Goal: Information Seeking & Learning: Learn about a topic

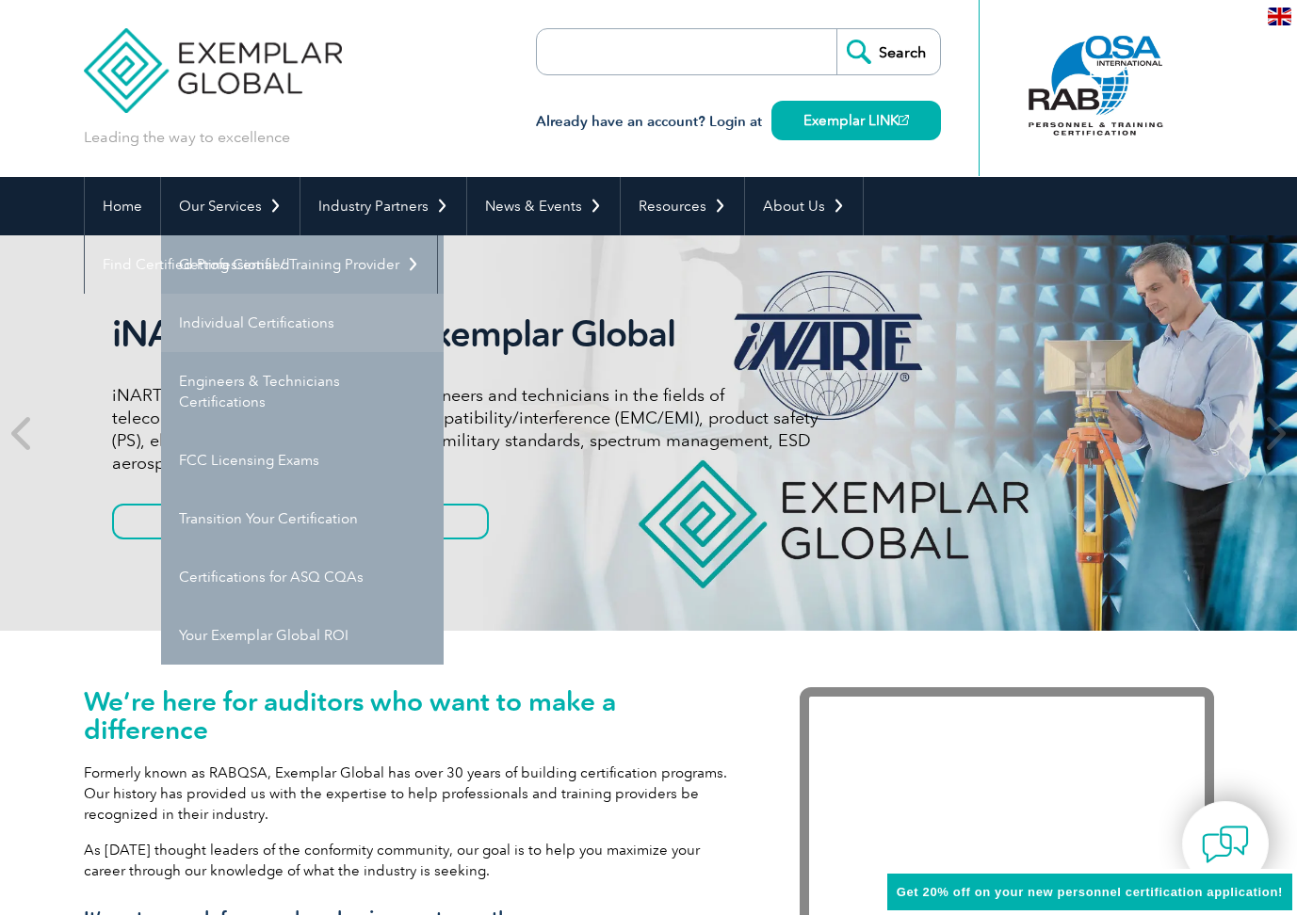
click at [233, 325] on link "Individual Certifications" at bounding box center [302, 323] width 283 height 58
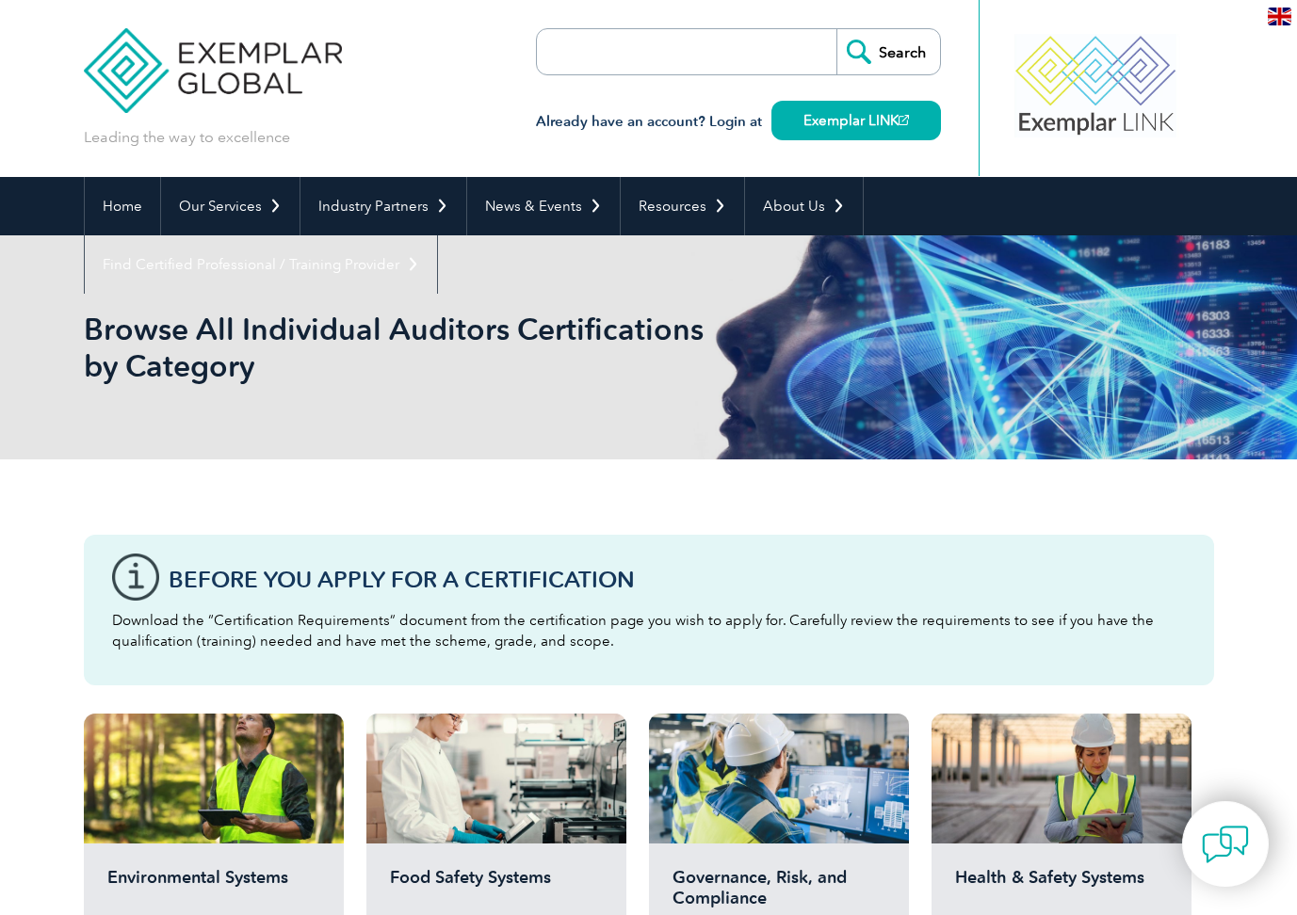
click at [603, 47] on input "search" at bounding box center [645, 51] width 198 height 45
type input "20121"
click at [836, 29] on input "Search" at bounding box center [888, 51] width 104 height 45
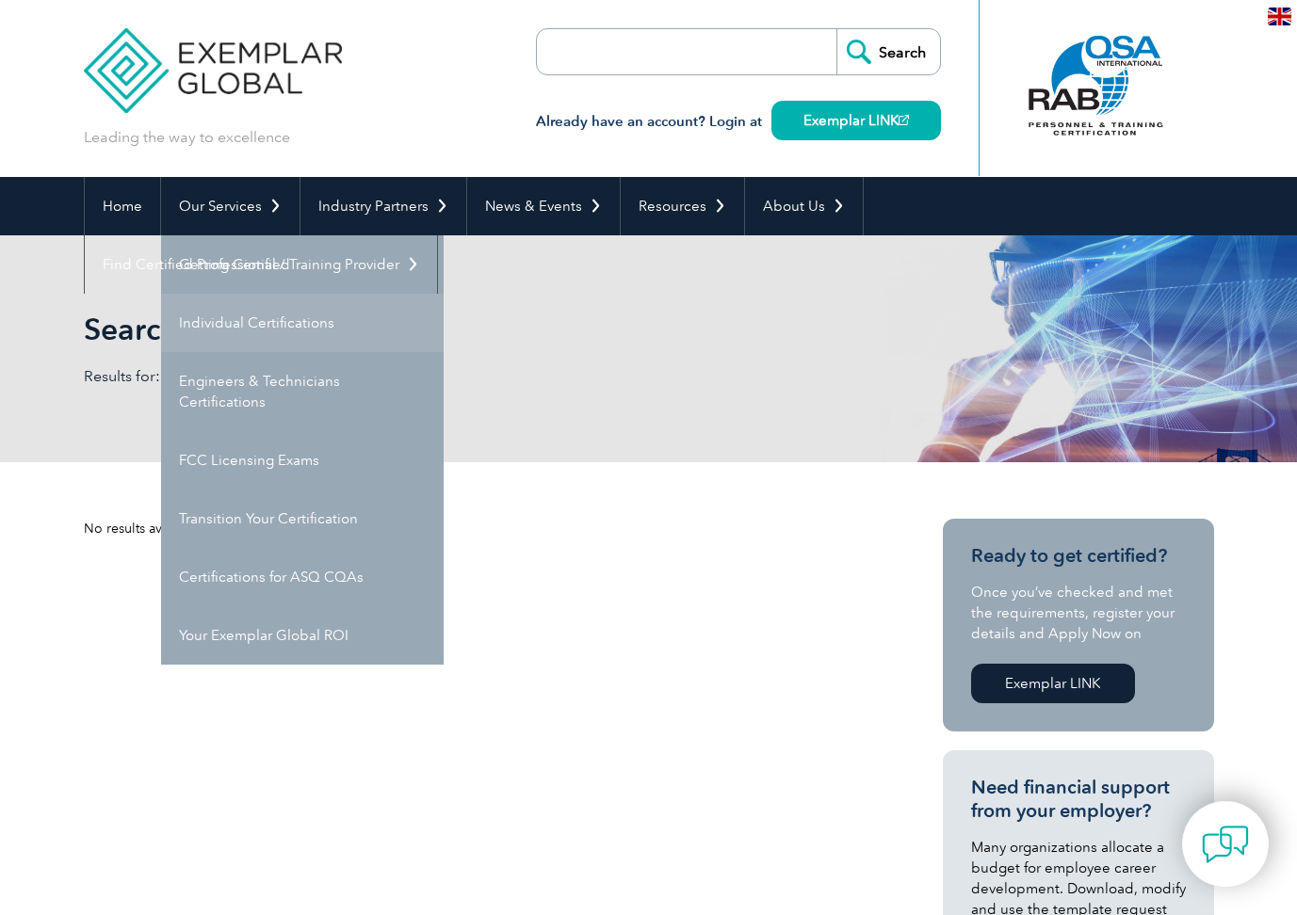
click at [273, 324] on link "Individual Certifications" at bounding box center [302, 323] width 283 height 58
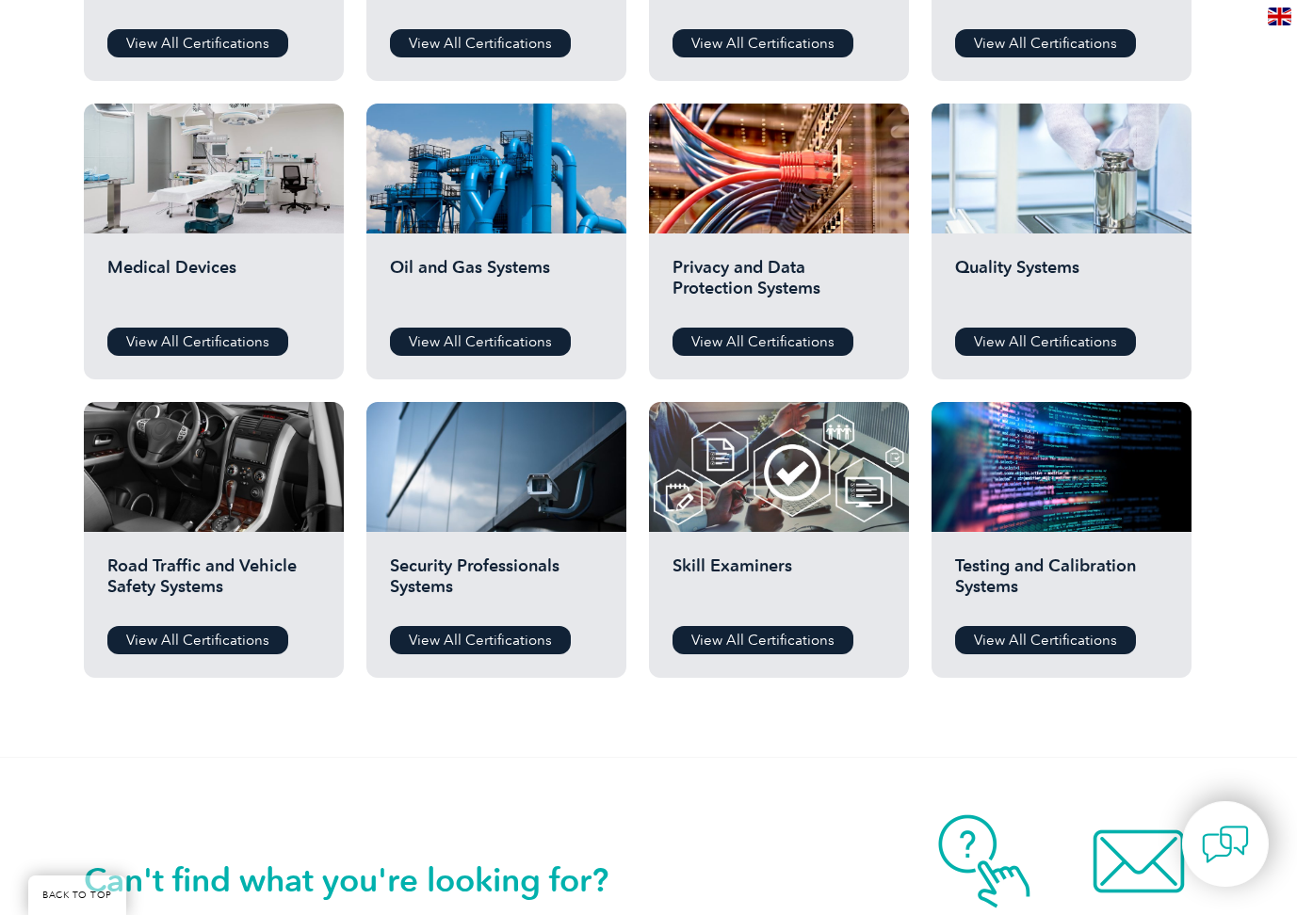
scroll to position [1208, 0]
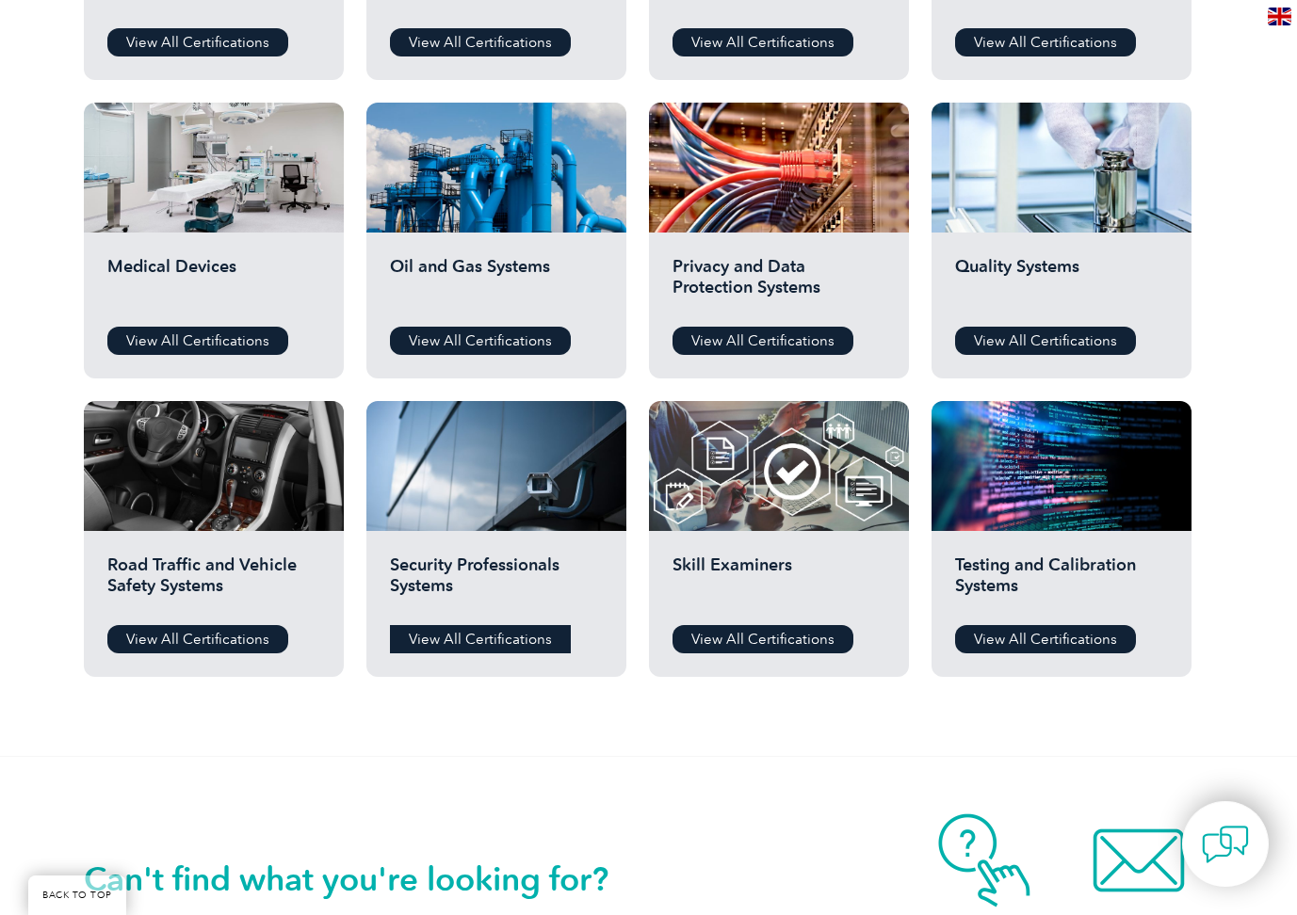
click at [492, 642] on link "View All Certifications" at bounding box center [480, 639] width 181 height 28
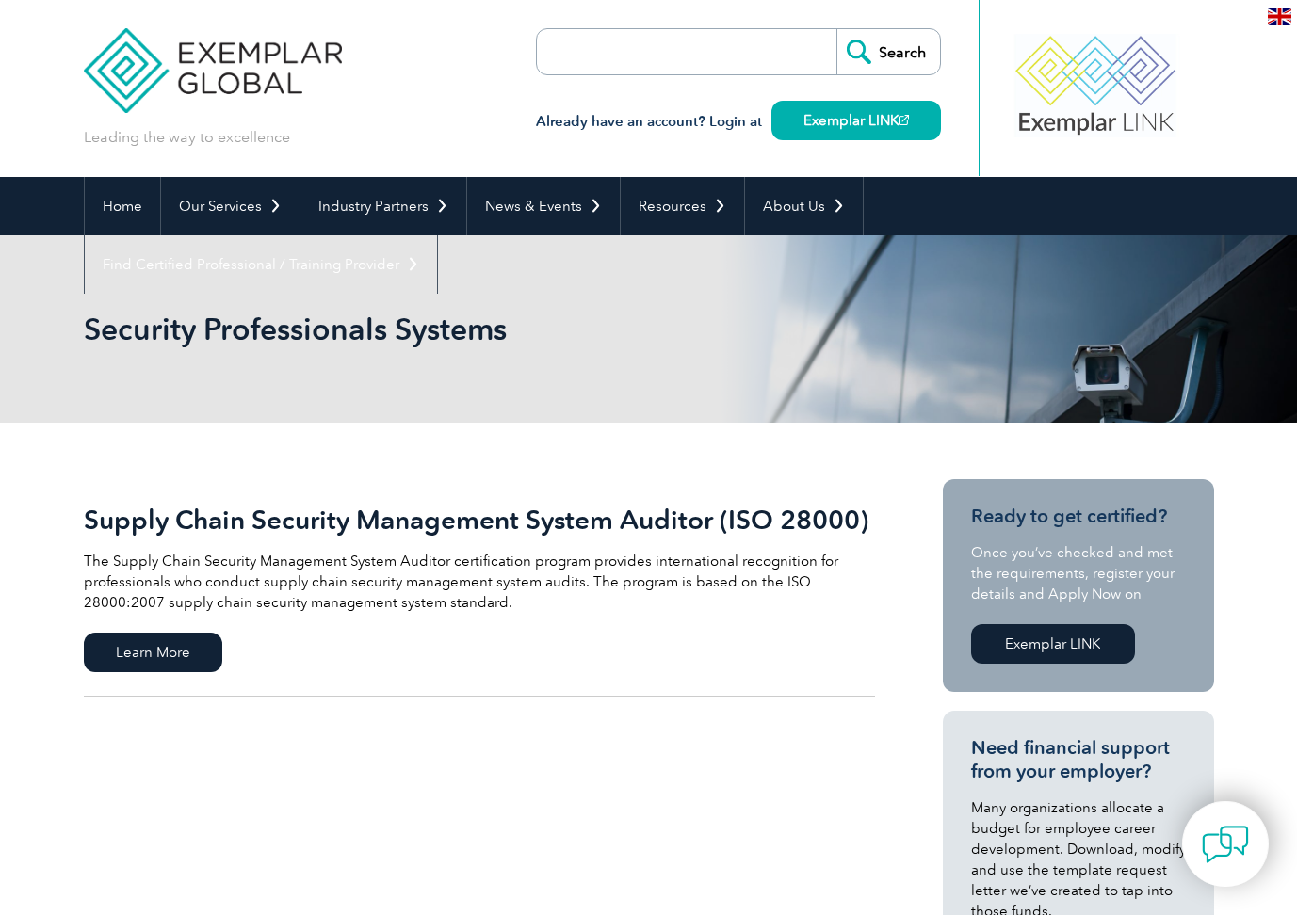
click at [392, 517] on h2 "Supply Chain Security Management System Auditor (ISO 28000)" at bounding box center [479, 520] width 791 height 30
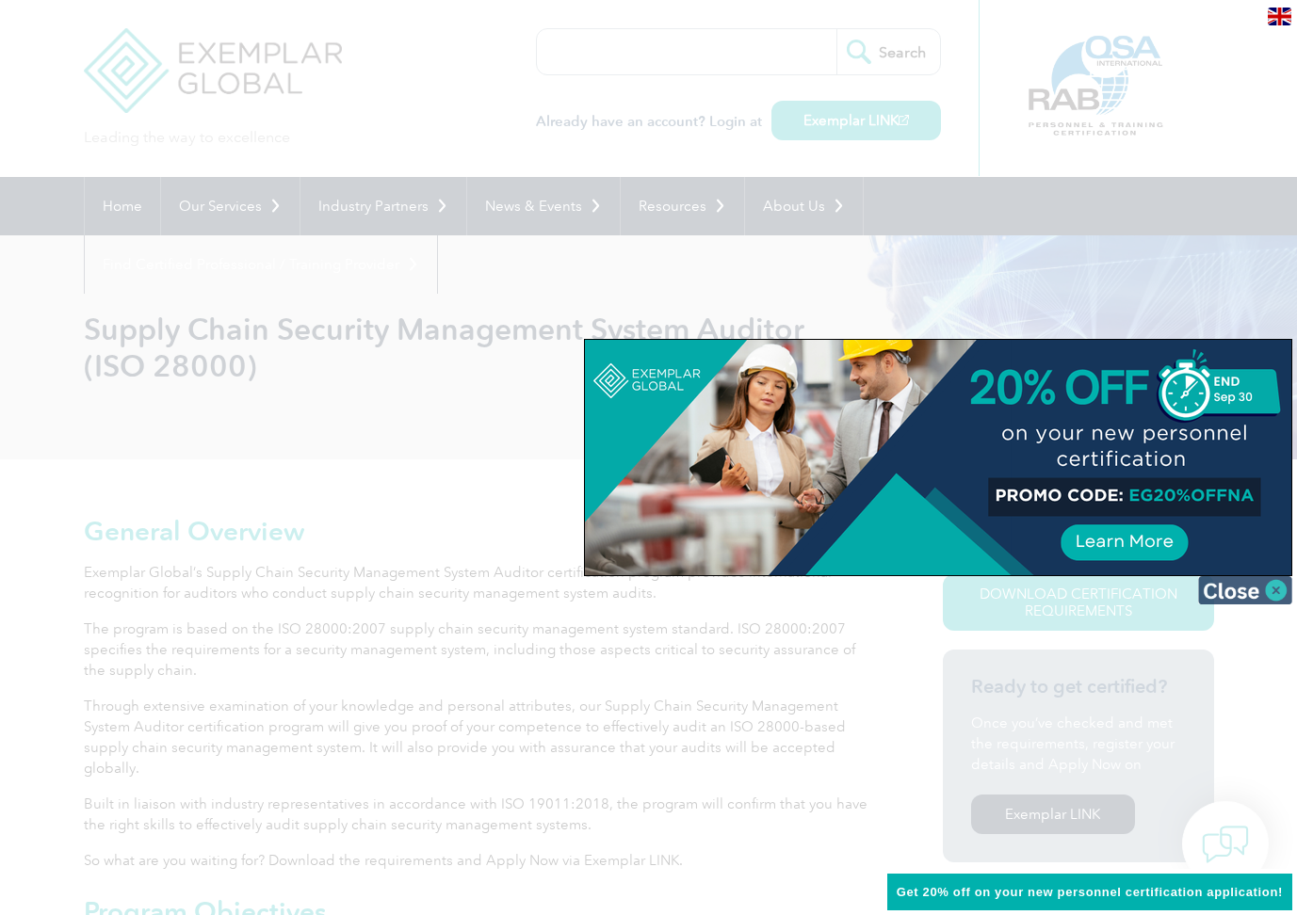
click at [1274, 594] on img at bounding box center [1245, 590] width 94 height 28
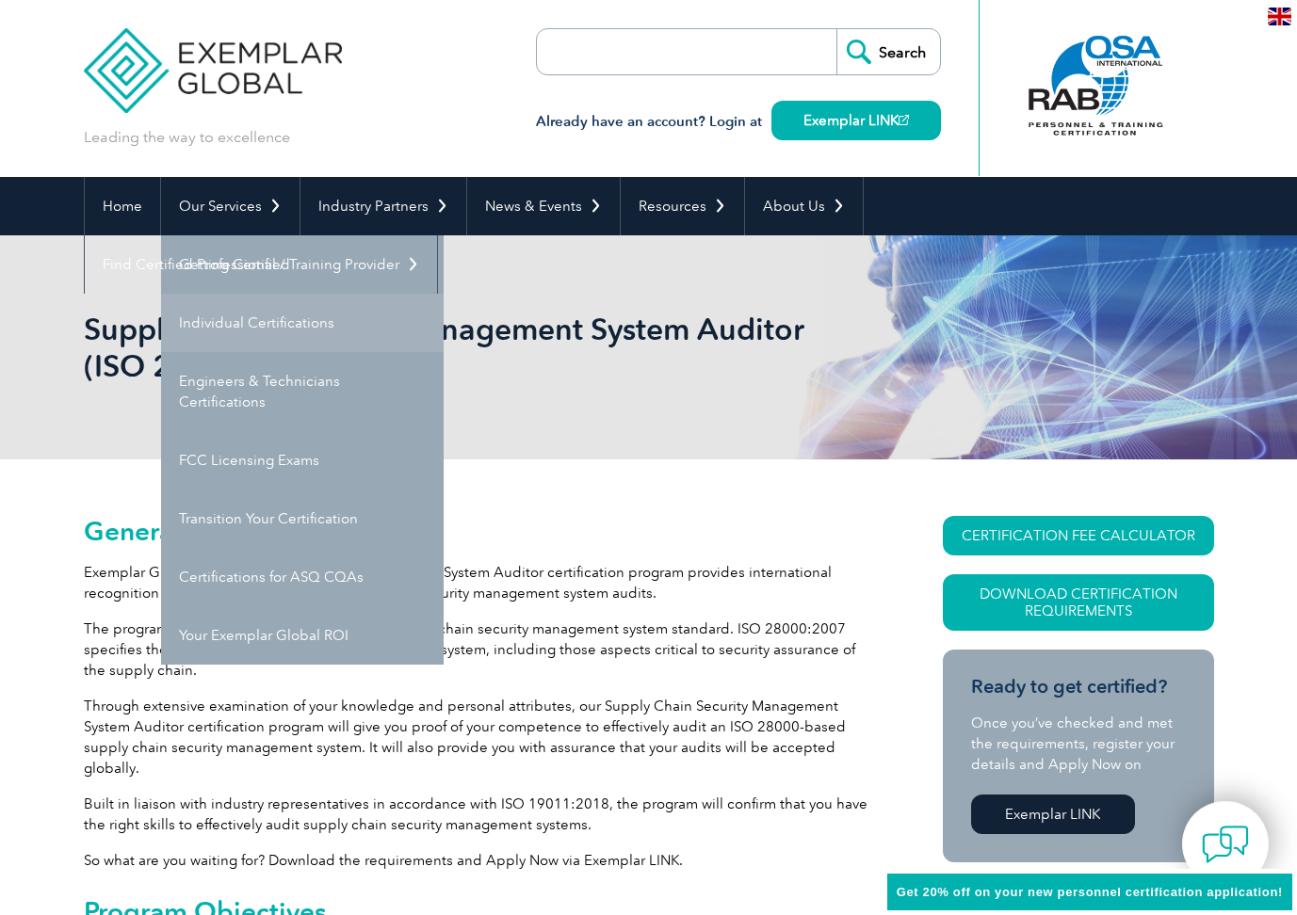
click at [232, 319] on link "Individual Certifications" at bounding box center [302, 323] width 283 height 58
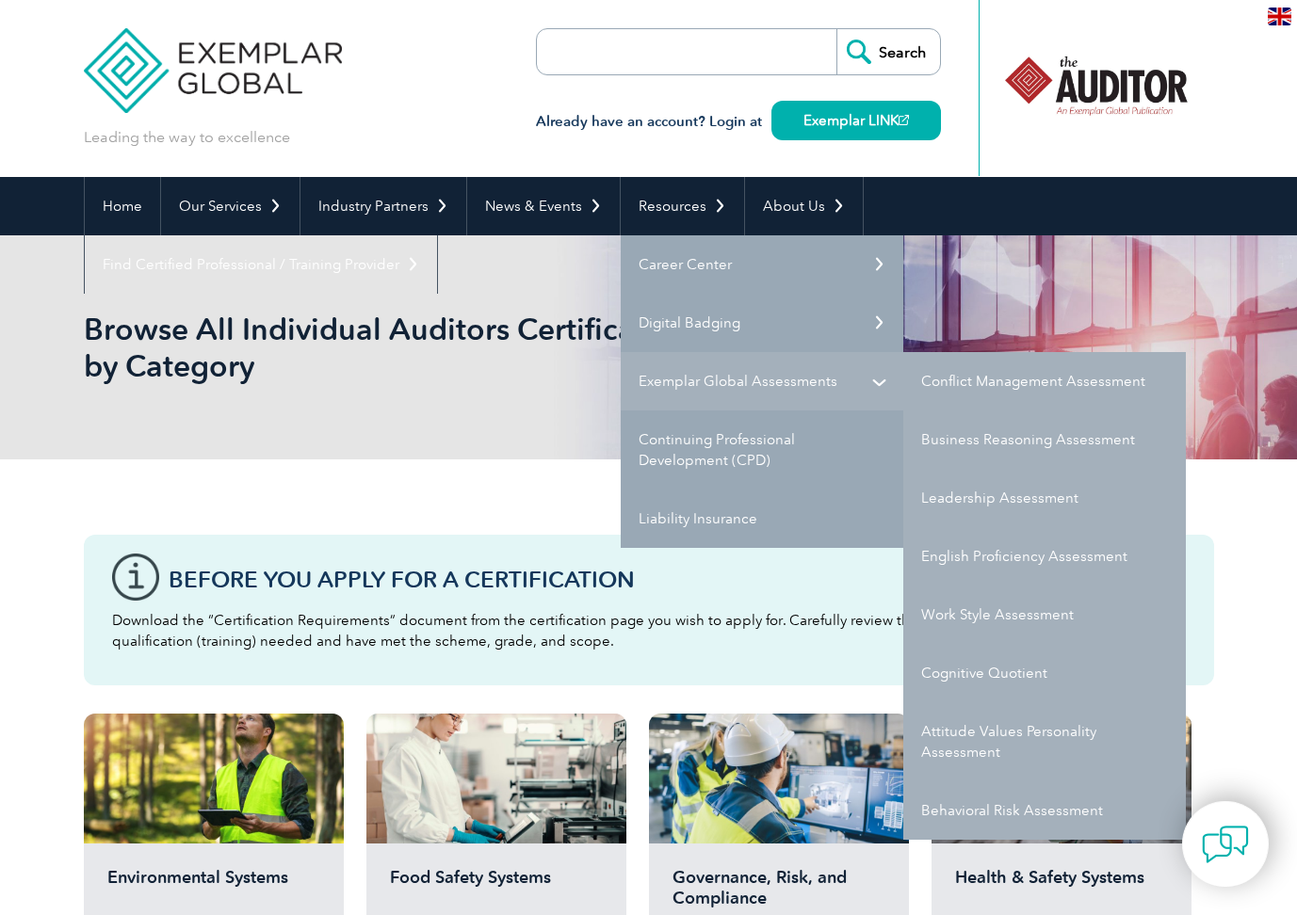
click at [665, 398] on link "Exemplar Global Assessments" at bounding box center [762, 381] width 283 height 58
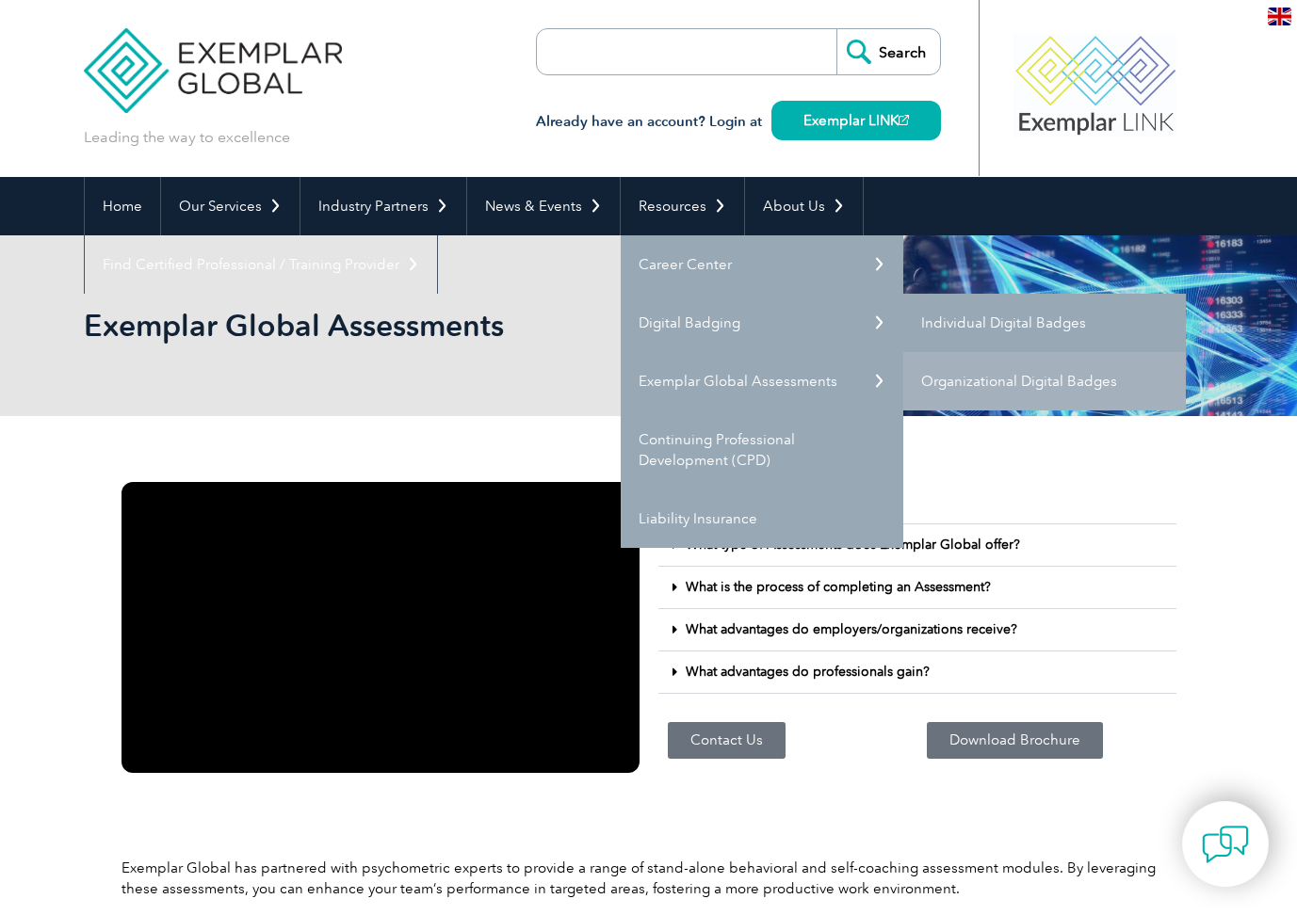
click at [936, 322] on link "Individual Digital Badges" at bounding box center [1044, 323] width 283 height 58
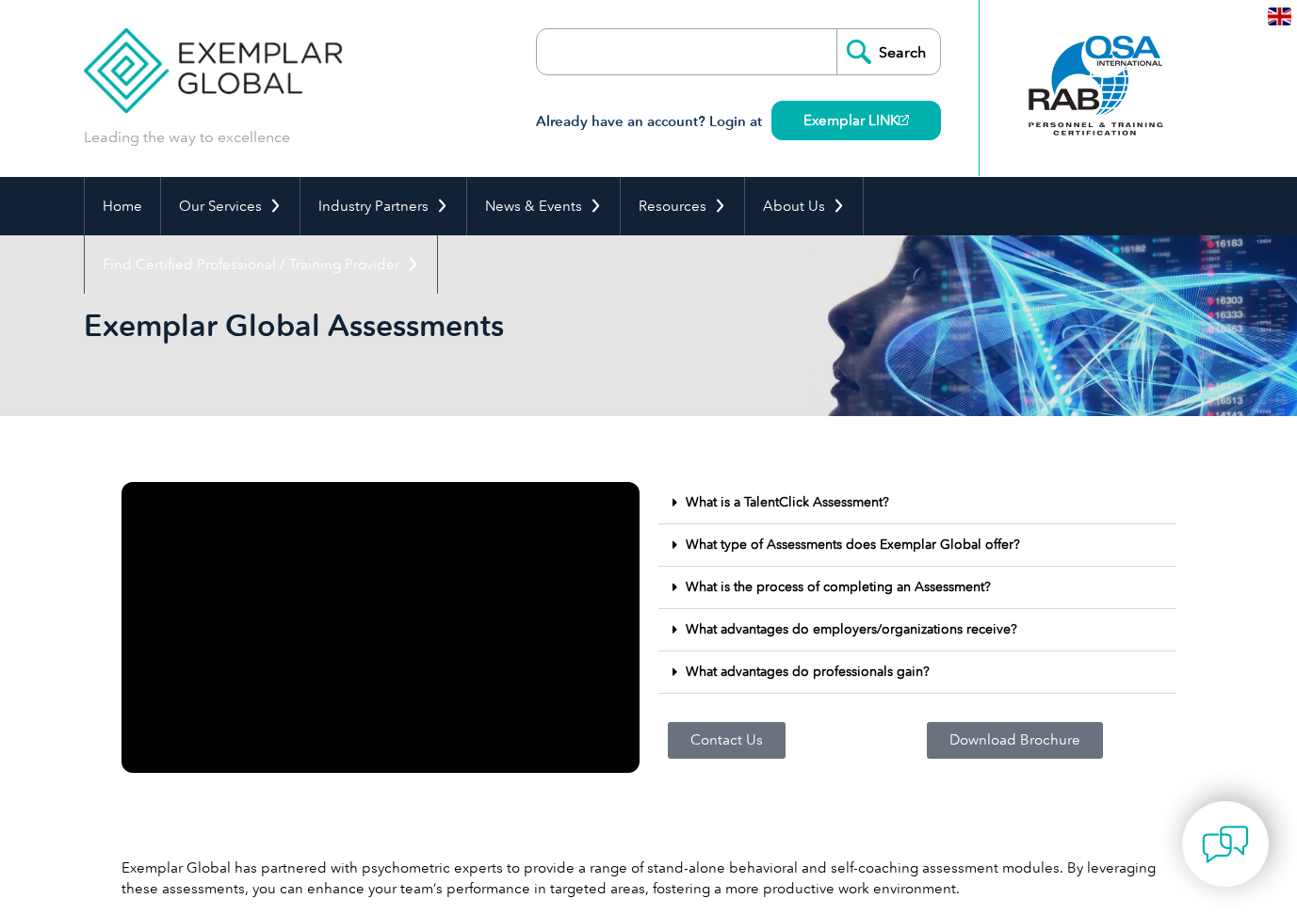
click at [568, 57] on input "search" at bounding box center [645, 51] width 198 height 45
type input "2"
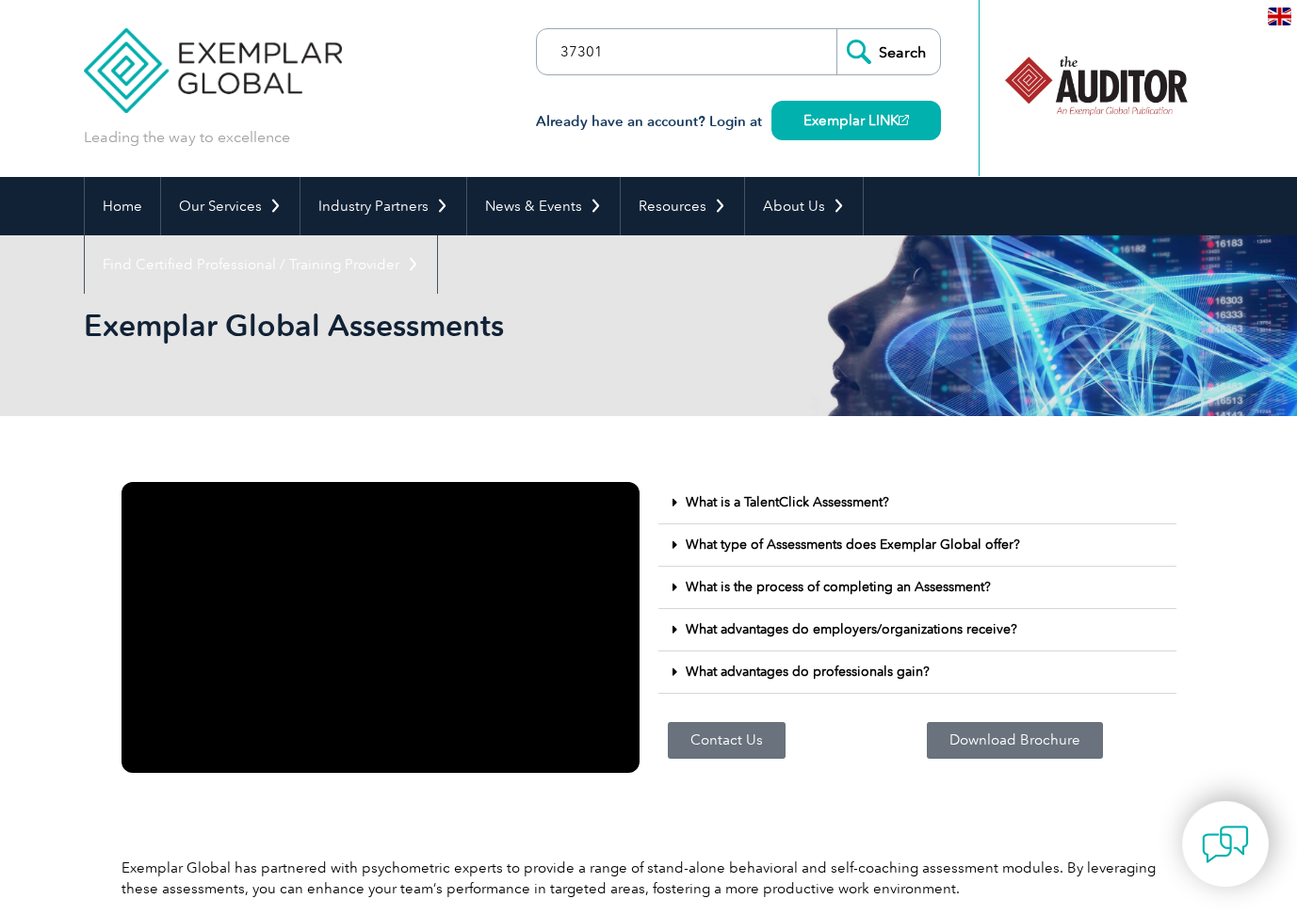
type input "37301"
click at [836, 29] on input "Search" at bounding box center [888, 51] width 104 height 45
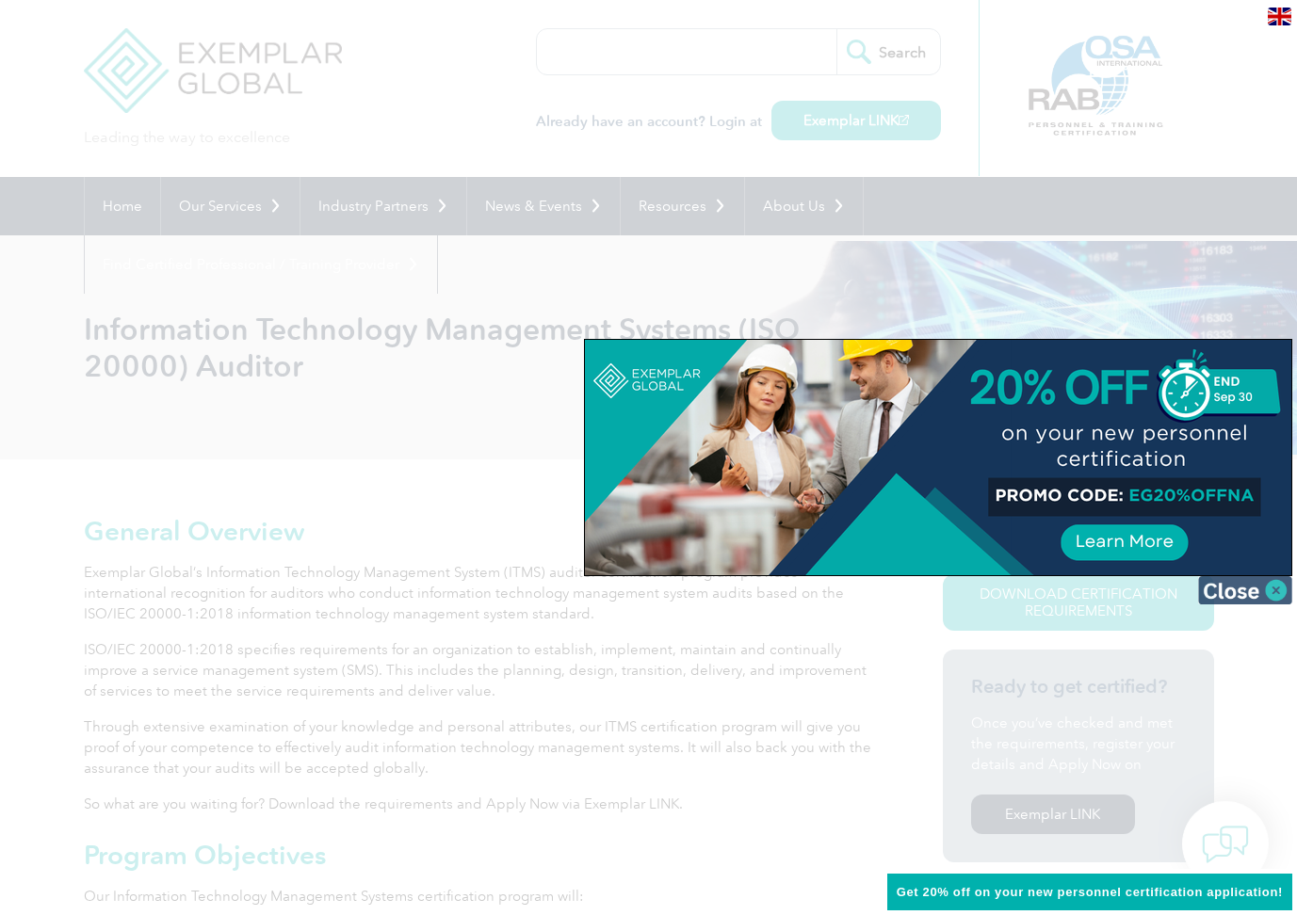
click at [1286, 598] on img at bounding box center [1245, 590] width 94 height 28
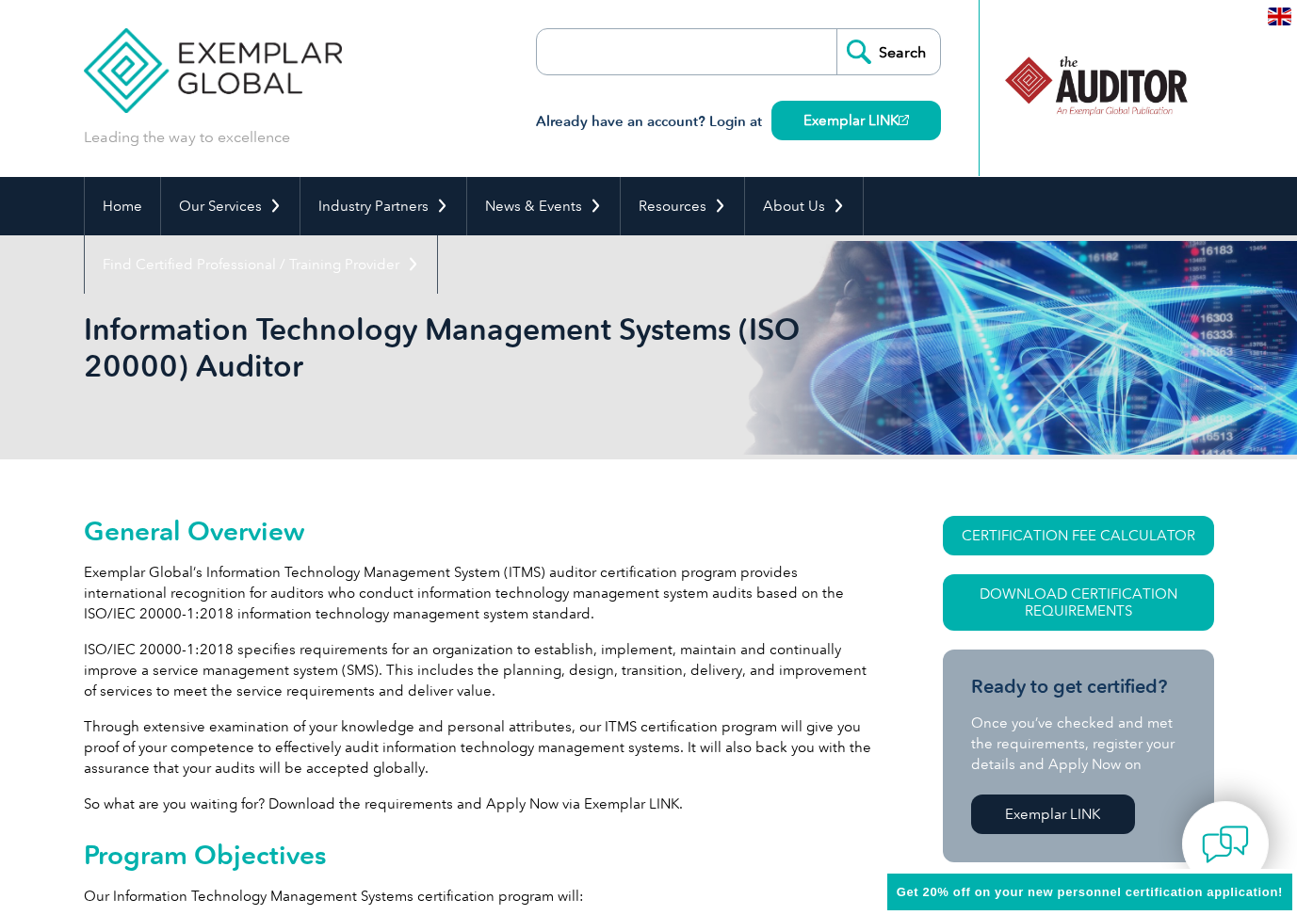
click at [588, 54] on input "search" at bounding box center [645, 51] width 198 height 45
type input "31000"
click at [836, 29] on input "Search" at bounding box center [888, 51] width 104 height 45
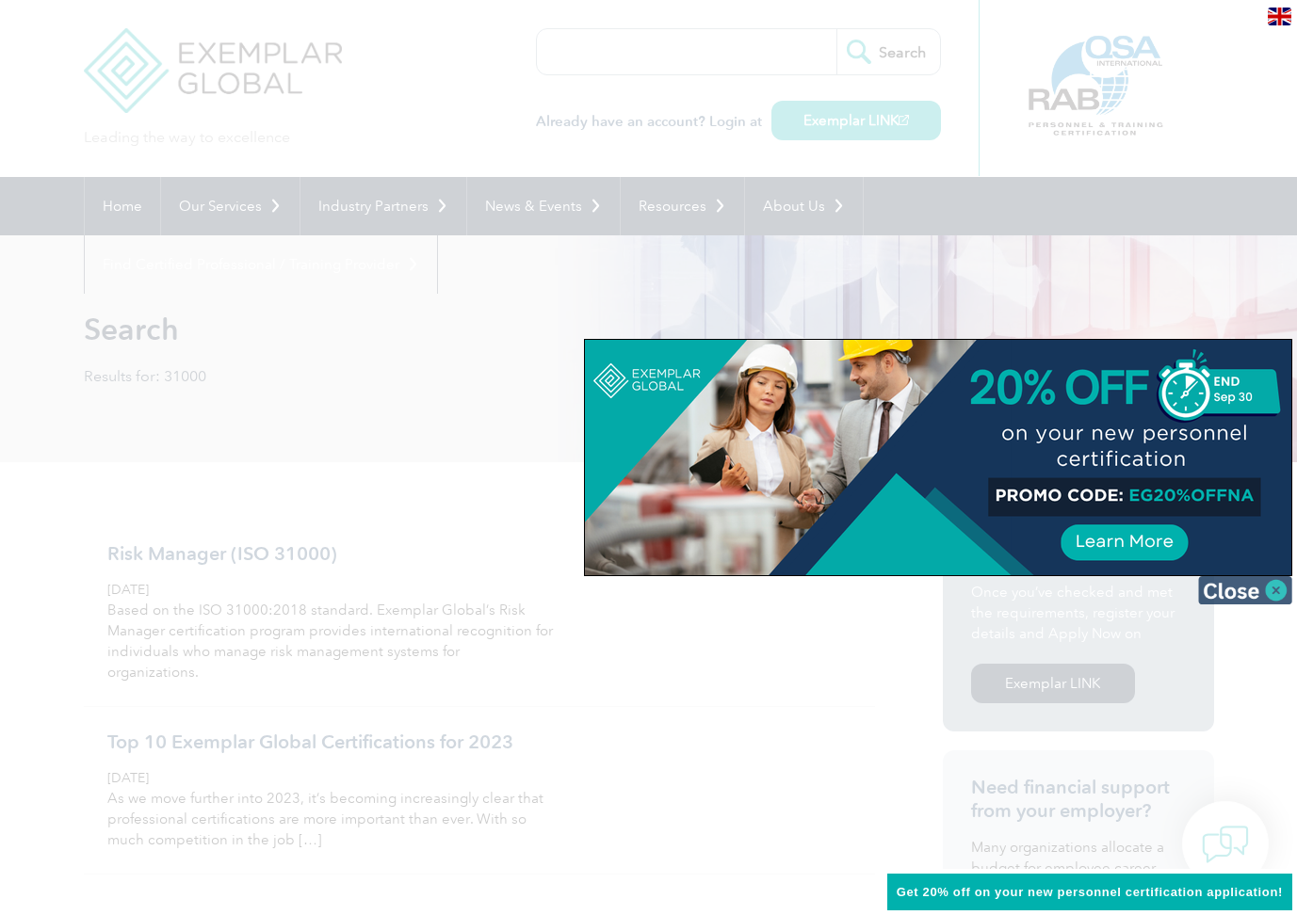
click at [1281, 598] on img at bounding box center [1245, 590] width 94 height 28
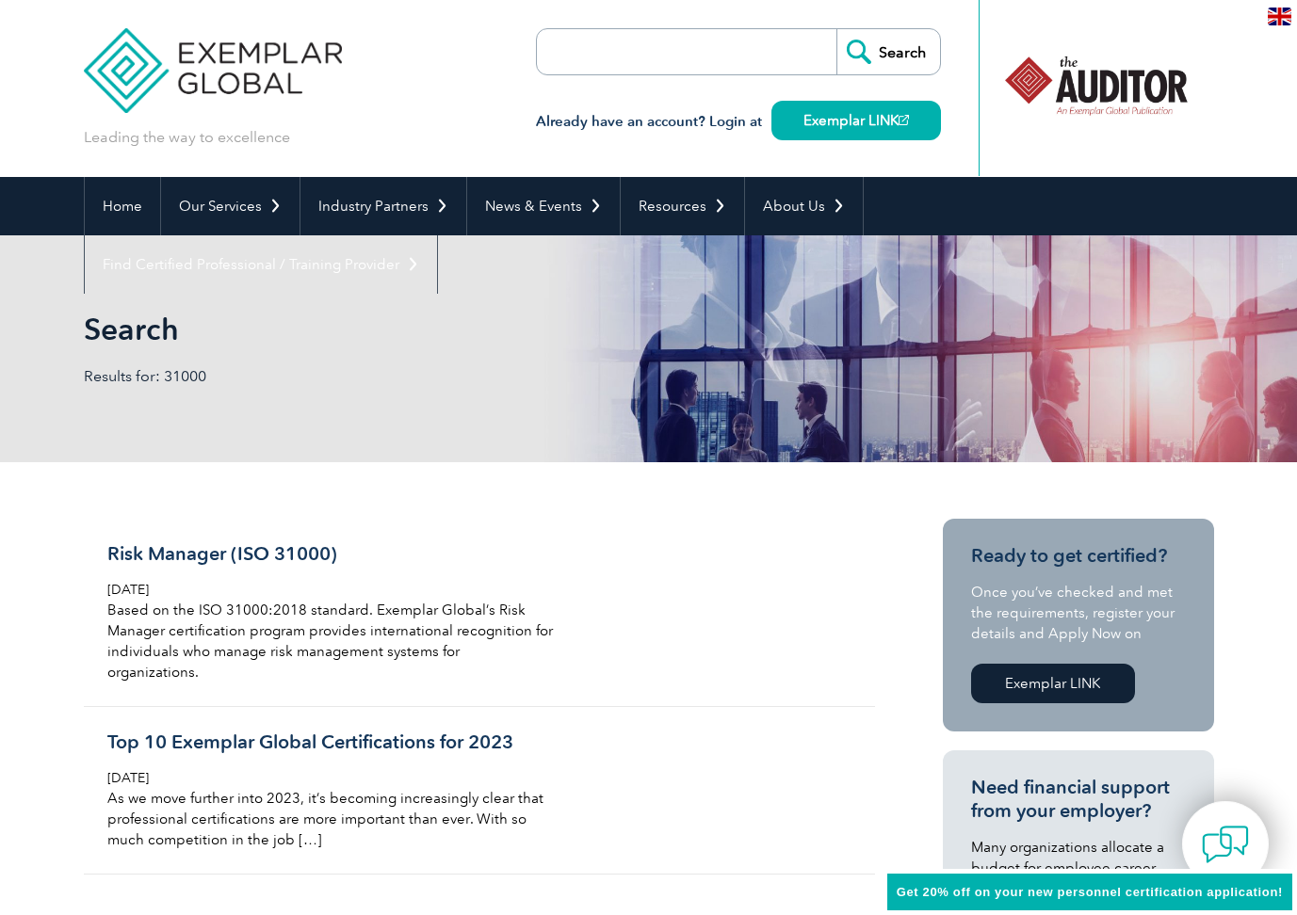
click at [590, 45] on input "search" at bounding box center [645, 51] width 198 height 45
type input "iso 20000"
click at [836, 29] on input "Search" at bounding box center [888, 51] width 104 height 45
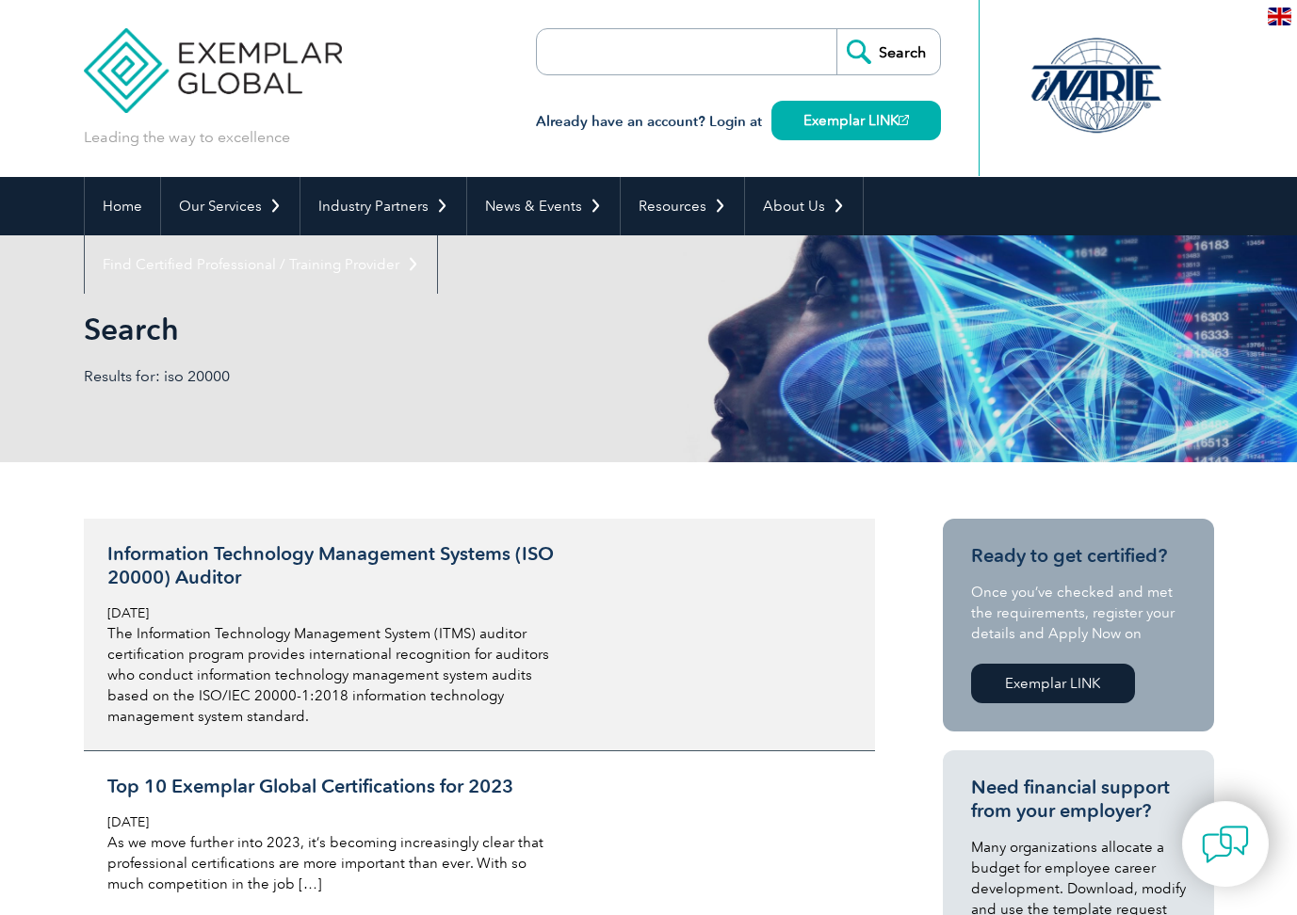
click at [224, 575] on h3 "Information Technology Management Systems (ISO 20000) Auditor" at bounding box center [330, 566] width 446 height 47
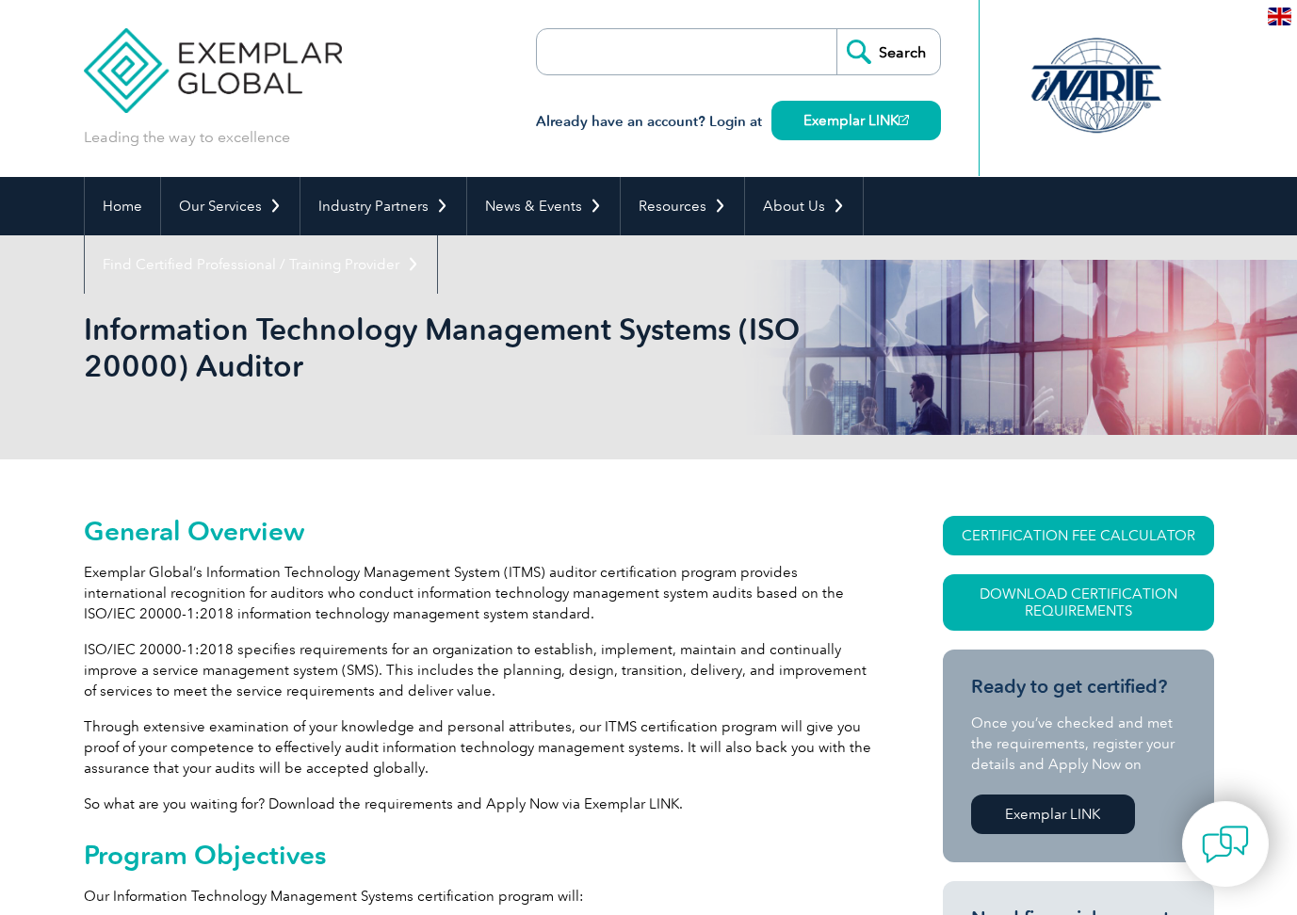
click at [699, 44] on input "search" at bounding box center [645, 51] width 198 height 45
type input "29001"
click at [836, 29] on input "Search" at bounding box center [888, 51] width 104 height 45
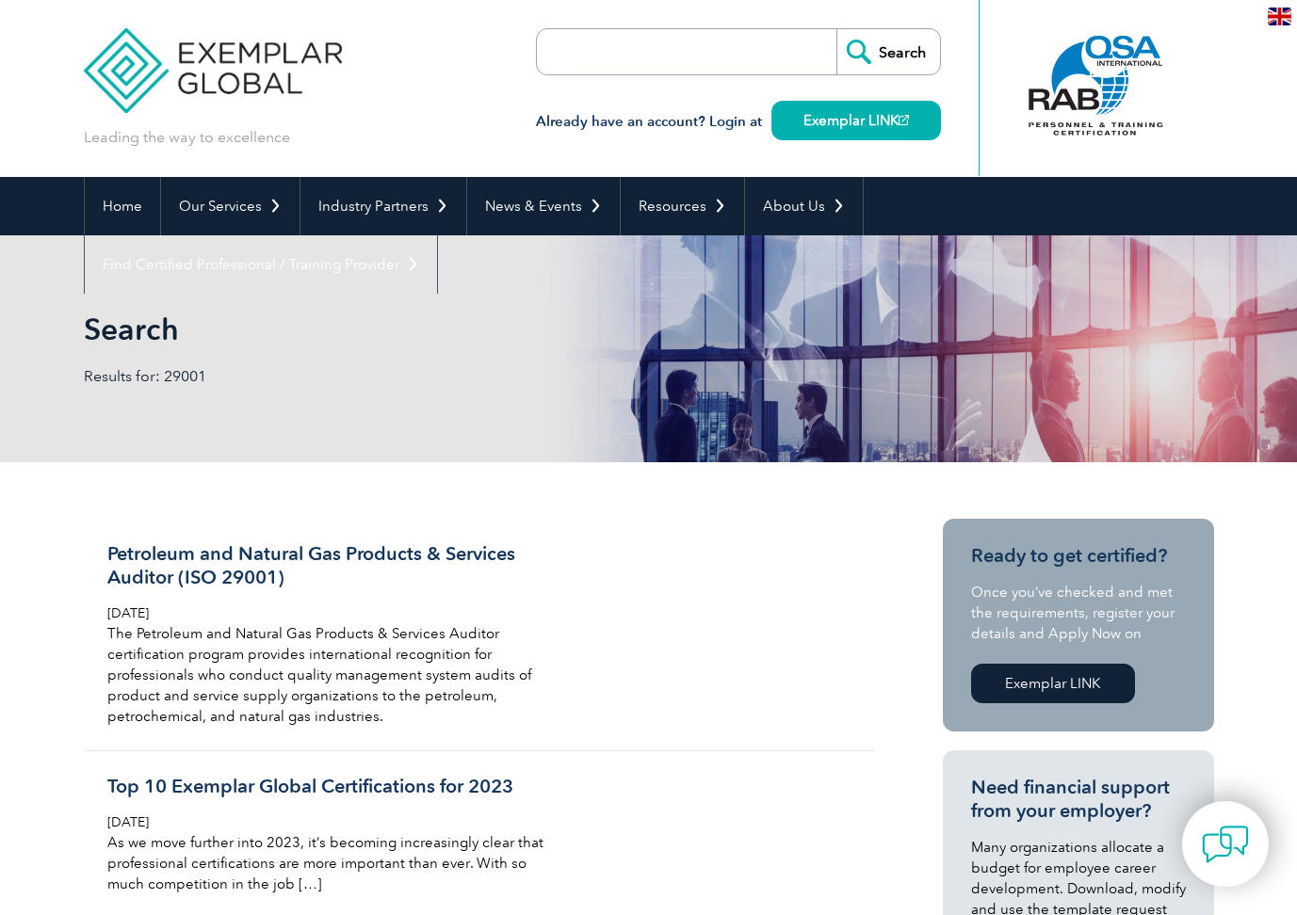
click at [673, 32] on input "search" at bounding box center [645, 51] width 198 height 45
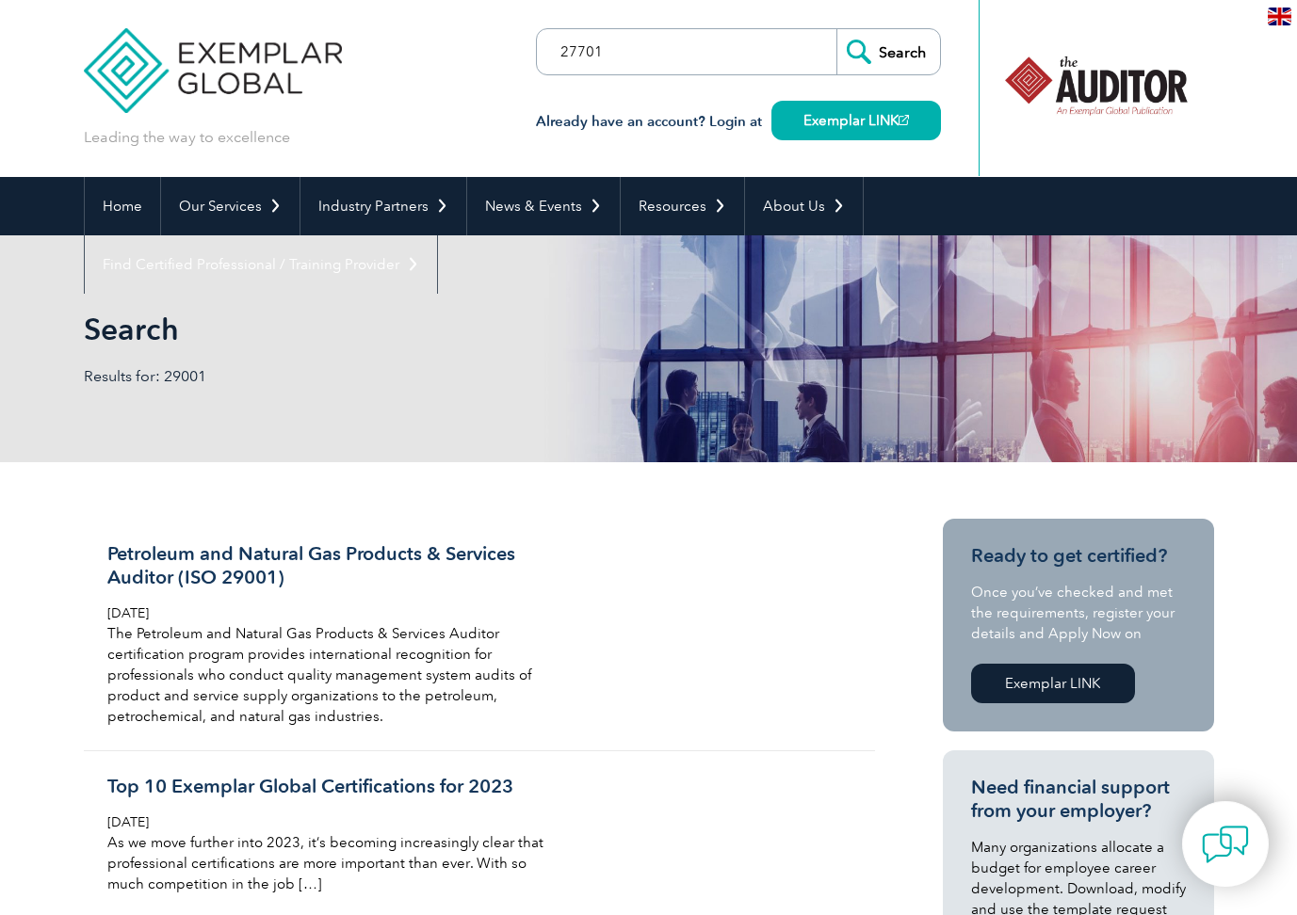
type input "27701"
click at [836, 29] on input "Search" at bounding box center [888, 51] width 104 height 45
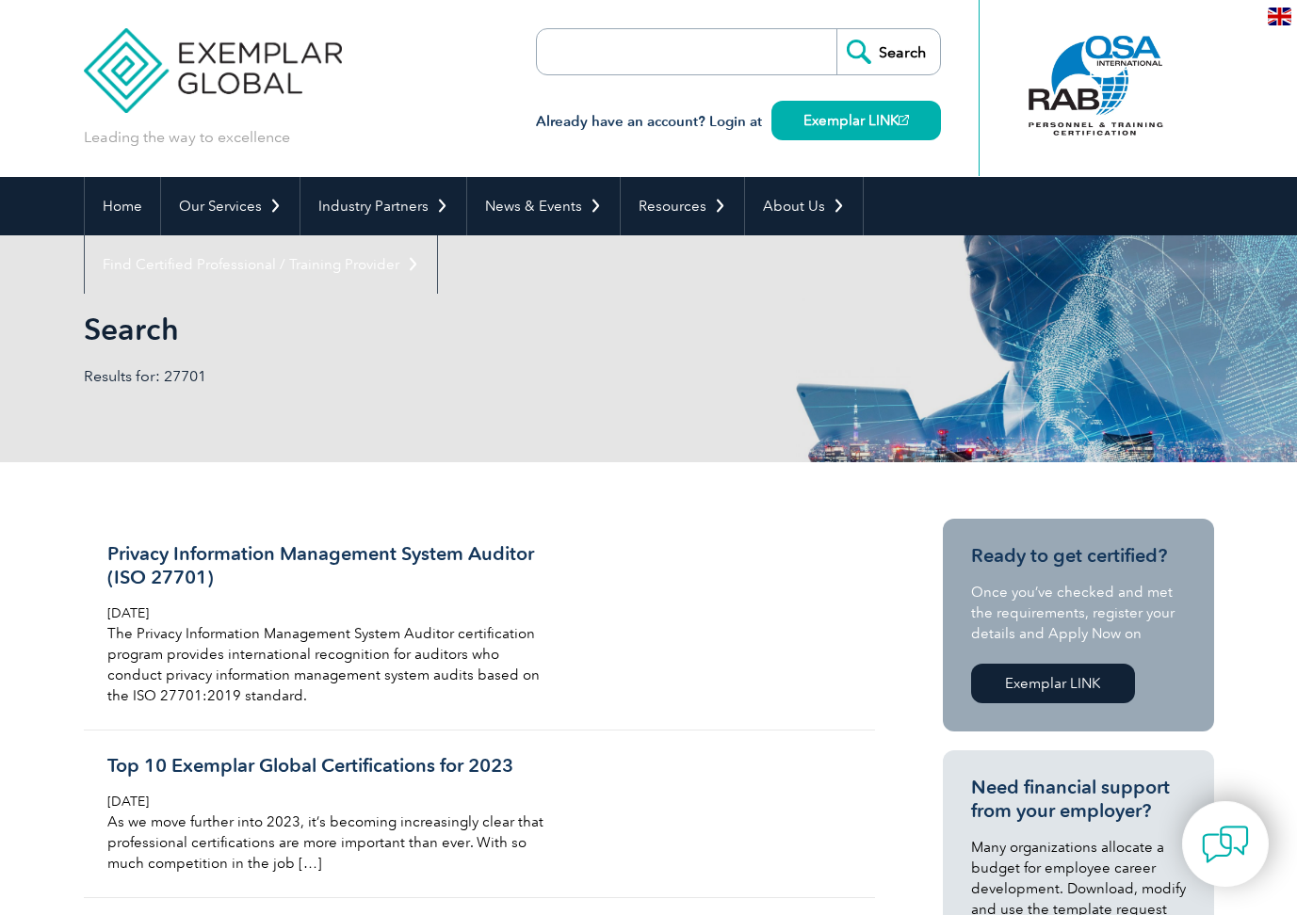
click at [753, 50] on form "Search" at bounding box center [738, 51] width 405 height 47
click at [669, 67] on input "search" at bounding box center [645, 51] width 198 height 45
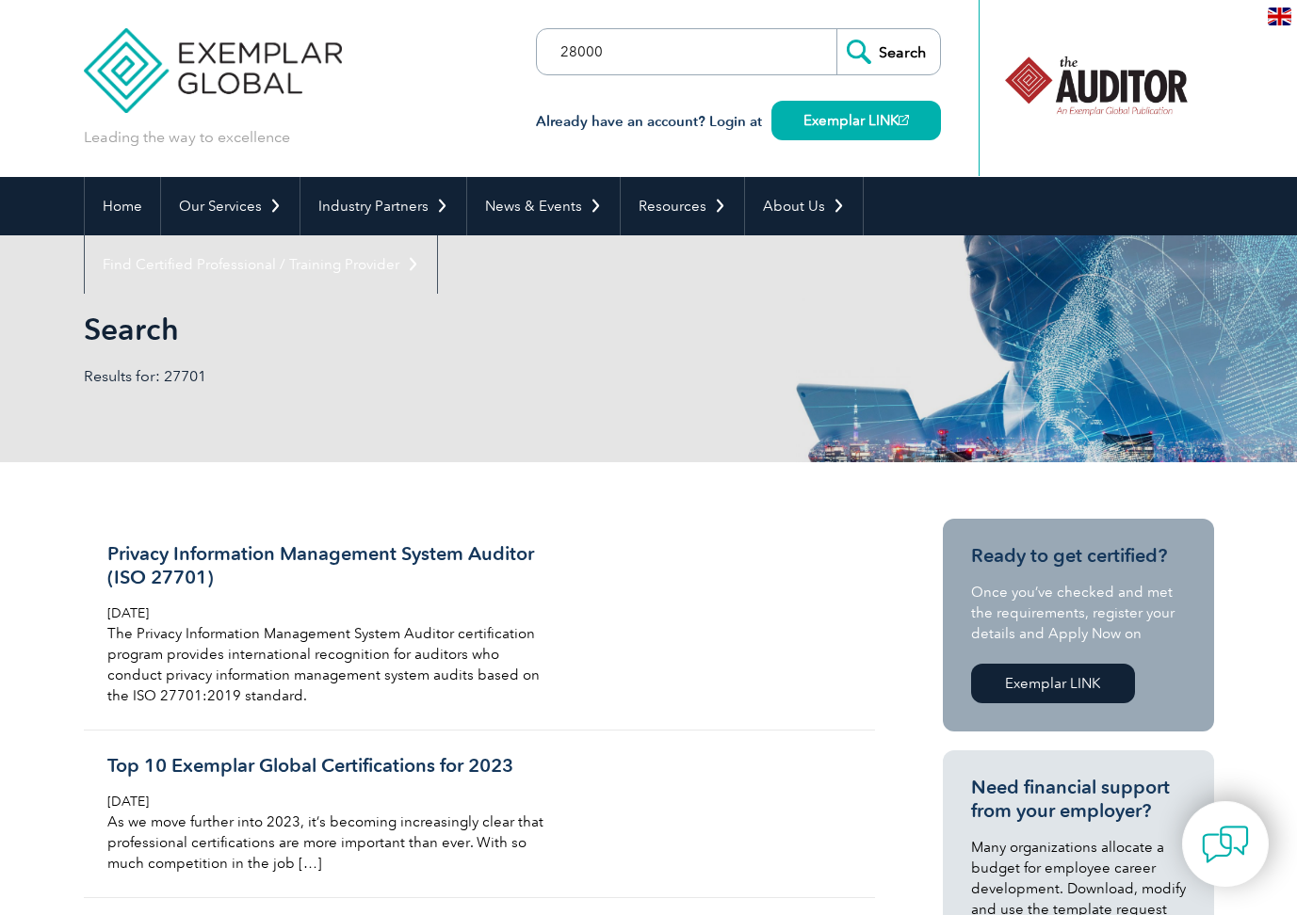
type input "28000"
click at [836, 29] on input "Search" at bounding box center [888, 51] width 104 height 45
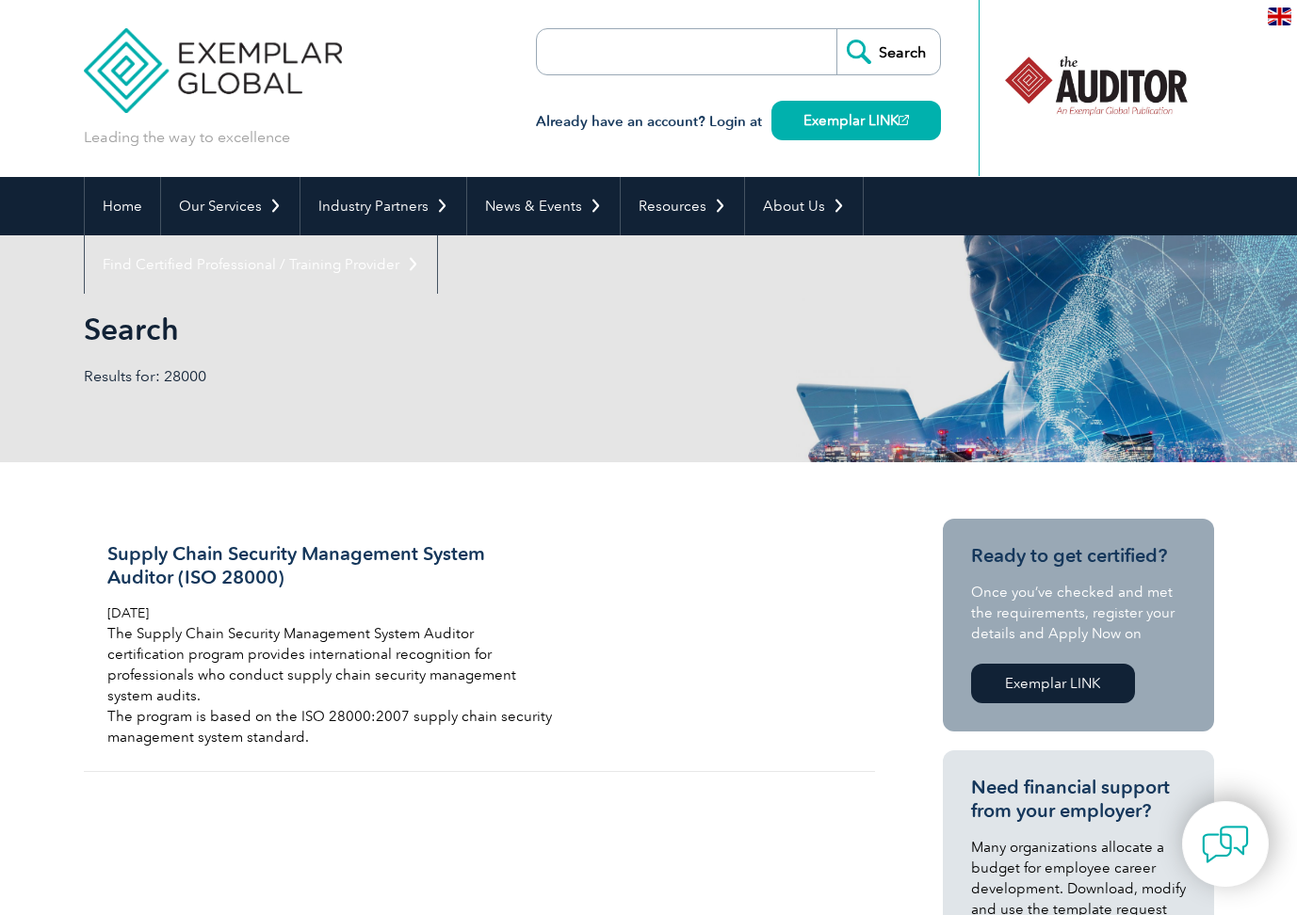
click at [586, 57] on input "search" at bounding box center [645, 51] width 198 height 45
type input "17025"
click at [836, 29] on input "Search" at bounding box center [888, 51] width 104 height 45
